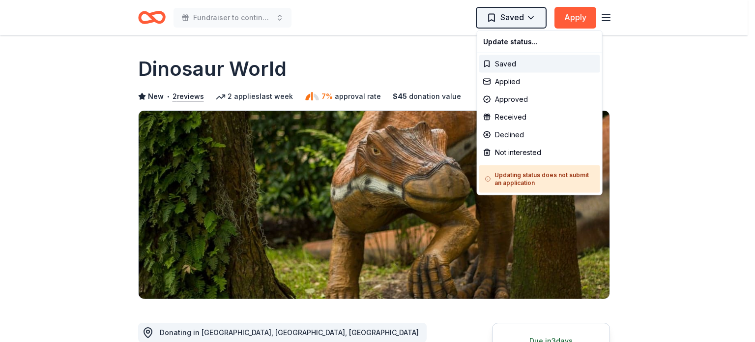
click at [536, 17] on html "Fundraiser to continue KIDpreneur Marketplaces Saved Apply Due [DATE] Share Din…" at bounding box center [377, 171] width 755 height 342
click at [499, 82] on div "Applied" at bounding box center [539, 82] width 121 height 18
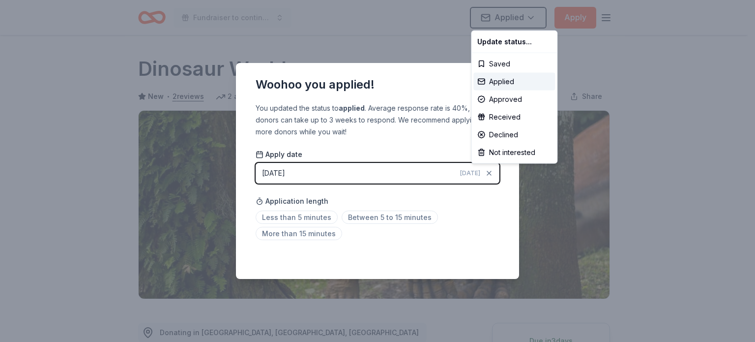
click at [403, 220] on html "Fundraiser to continue KIDpreneur Marketplaces Applied Apply Due in 3 days Shar…" at bounding box center [377, 171] width 755 height 342
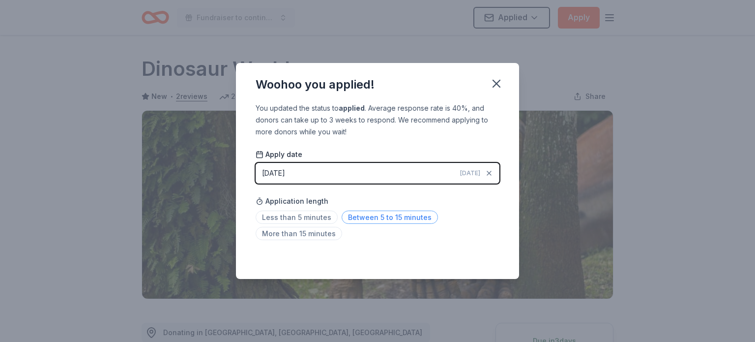
click at [404, 217] on span "Between 5 to 15 minutes" at bounding box center [390, 216] width 96 height 13
click at [494, 79] on icon "button" at bounding box center [496, 84] width 14 height 14
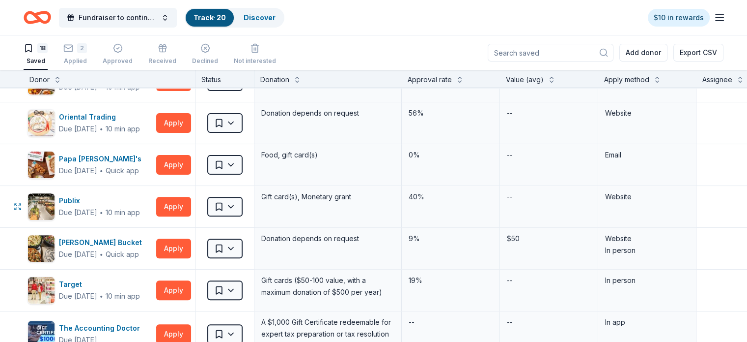
scroll to position [357, 0]
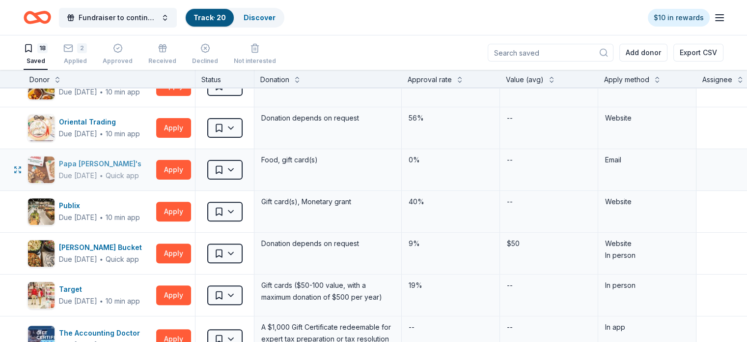
click at [104, 164] on div "Papa [PERSON_NAME]'s" at bounding box center [102, 164] width 86 height 12
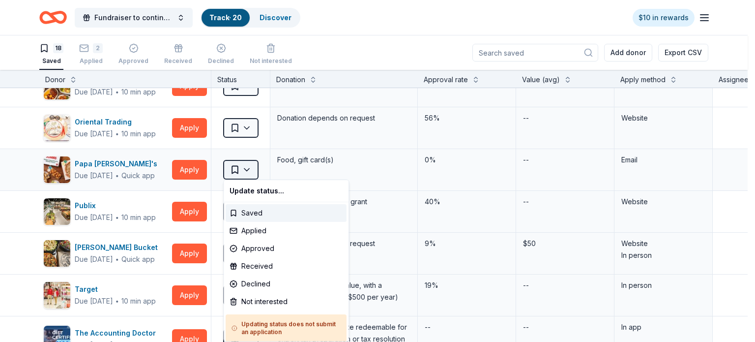
click at [246, 167] on html "Fundraiser to continue KIDpreneur Marketplaces Track · 20 Discover $10 in rewar…" at bounding box center [377, 171] width 755 height 342
click at [248, 232] on div "Applied" at bounding box center [286, 231] width 121 height 18
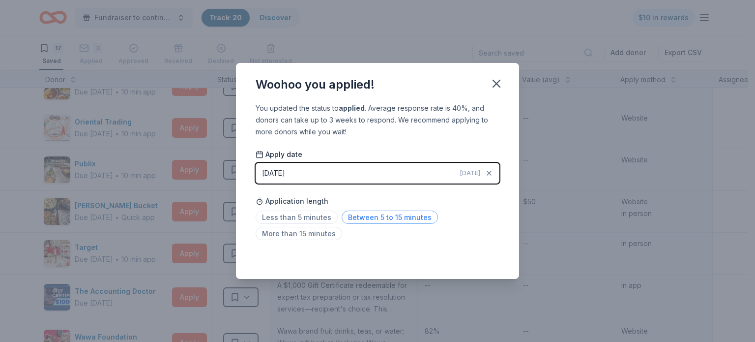
click at [400, 216] on span "Between 5 to 15 minutes" at bounding box center [390, 216] width 96 height 13
click at [499, 84] on icon "button" at bounding box center [496, 84] width 14 height 14
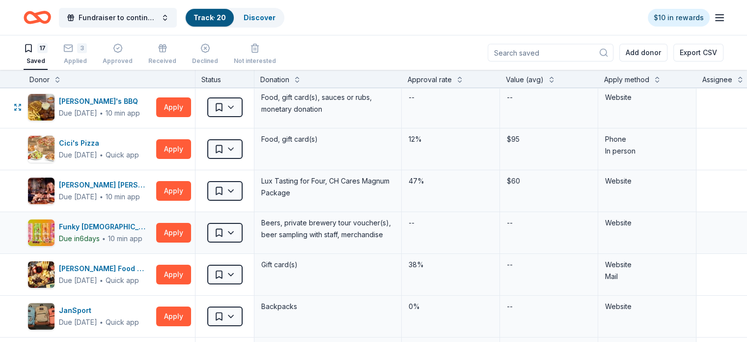
scroll to position [0, 0]
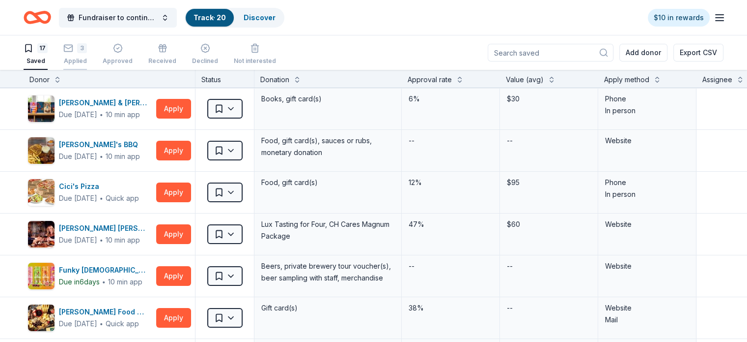
click at [87, 48] on div "3" at bounding box center [75, 43] width 24 height 10
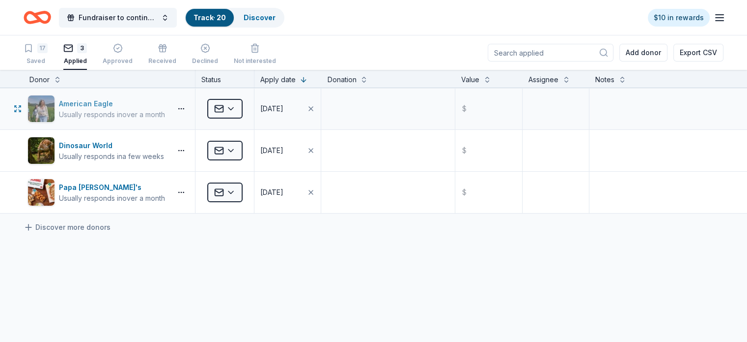
click at [152, 114] on div "Usually responds in over a month" at bounding box center [112, 115] width 106 height 10
click at [90, 107] on div "American Eagle" at bounding box center [112, 104] width 106 height 12
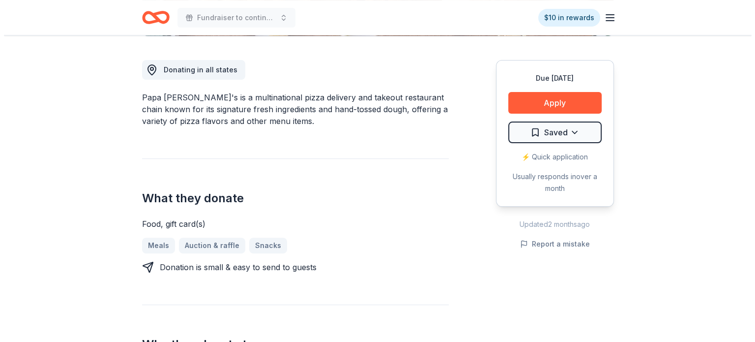
scroll to position [263, 0]
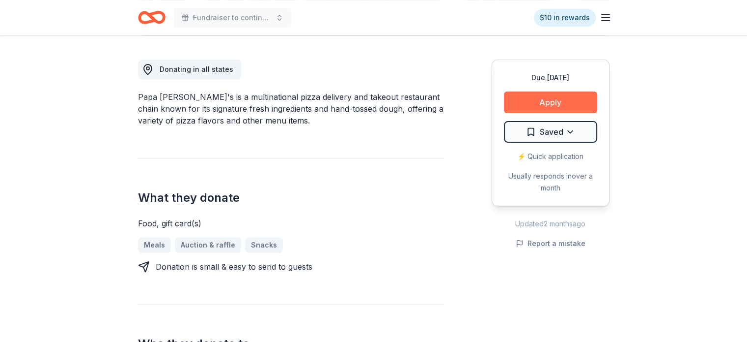
click at [563, 102] on button "Apply" at bounding box center [550, 102] width 93 height 22
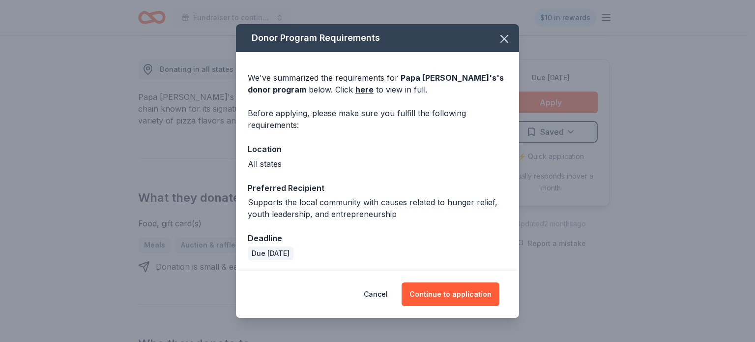
scroll to position [1, 0]
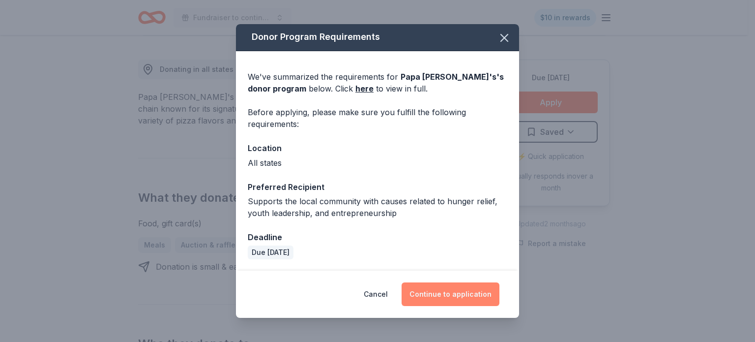
click at [446, 296] on button "Continue to application" at bounding box center [450, 294] width 98 height 24
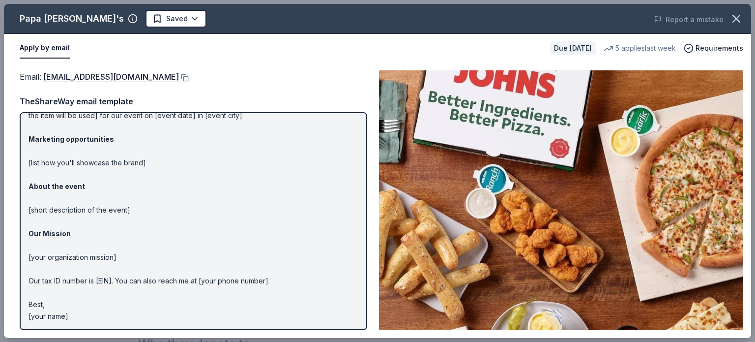
scroll to position [0, 0]
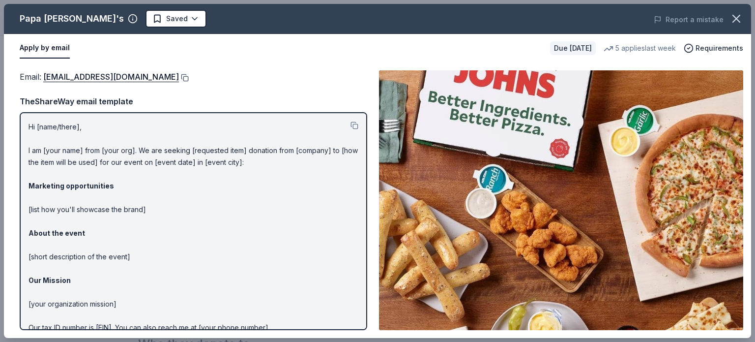
click at [179, 79] on button at bounding box center [184, 78] width 10 height 8
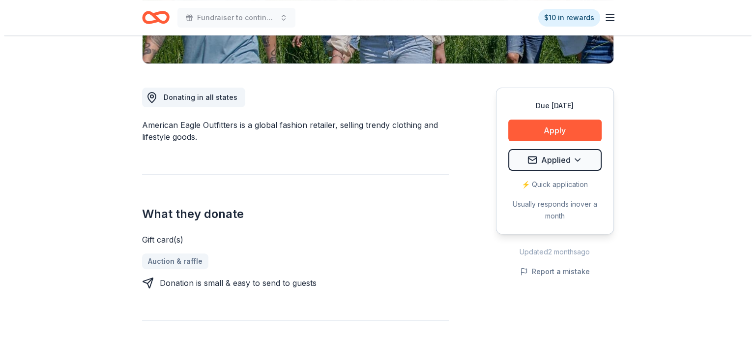
scroll to position [236, 0]
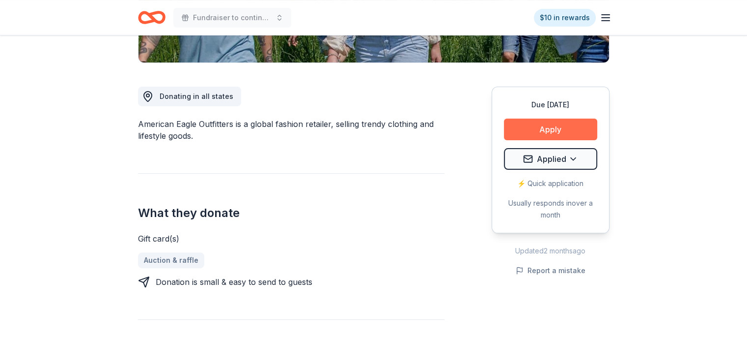
click at [549, 133] on button "Apply" at bounding box center [550, 129] width 93 height 22
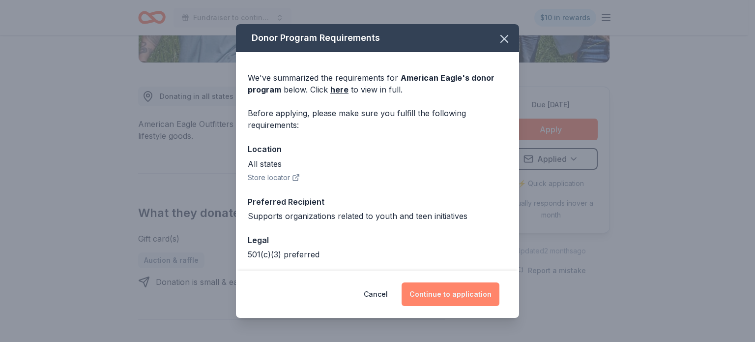
click at [479, 296] on button "Continue to application" at bounding box center [450, 294] width 98 height 24
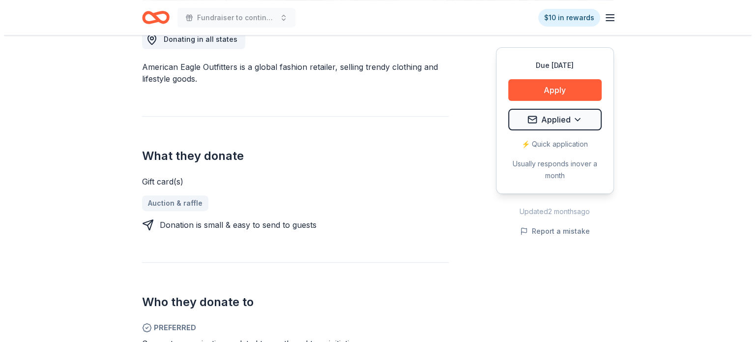
scroll to position [295, 0]
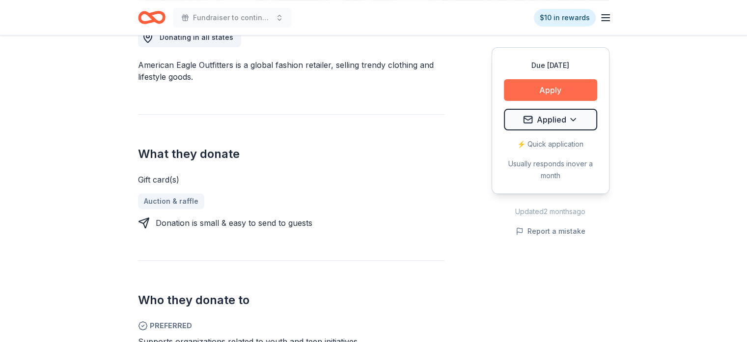
click at [543, 93] on button "Apply" at bounding box center [550, 90] width 93 height 22
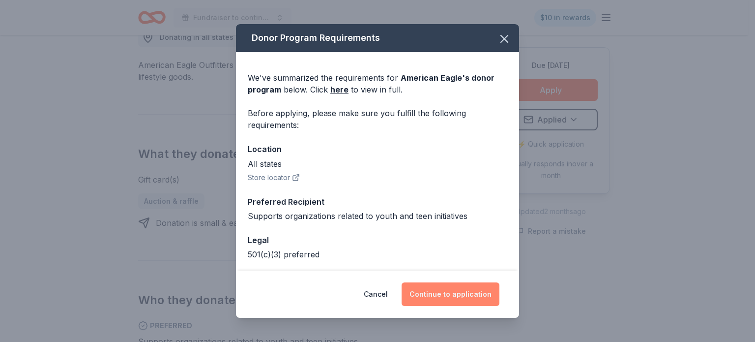
click at [452, 294] on button "Continue to application" at bounding box center [450, 294] width 98 height 24
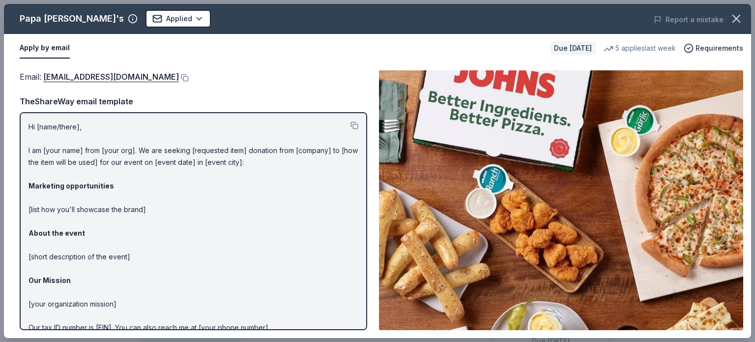
scroll to position [263, 0]
click at [179, 77] on button at bounding box center [184, 78] width 10 height 8
